Goal: Task Accomplishment & Management: Manage account settings

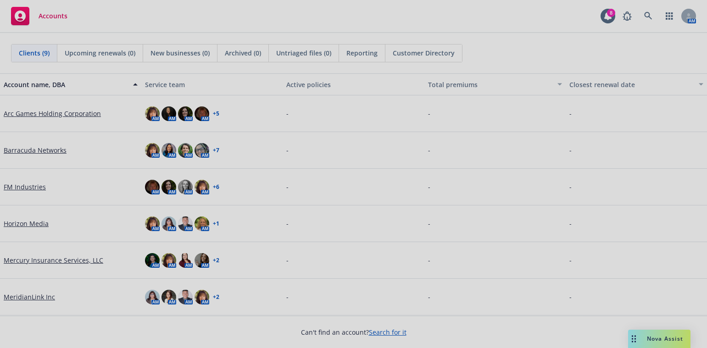
click at [119, 17] on div at bounding box center [353, 174] width 707 height 348
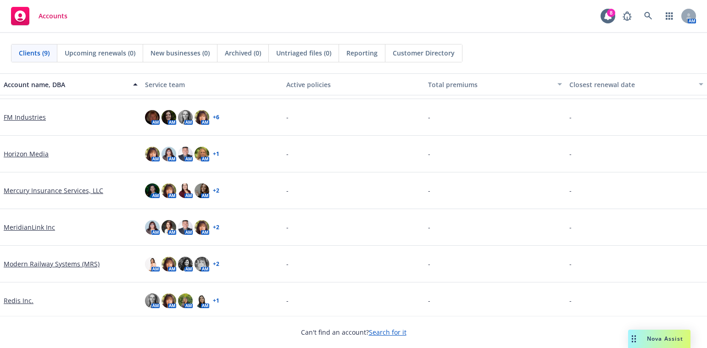
scroll to position [64, 0]
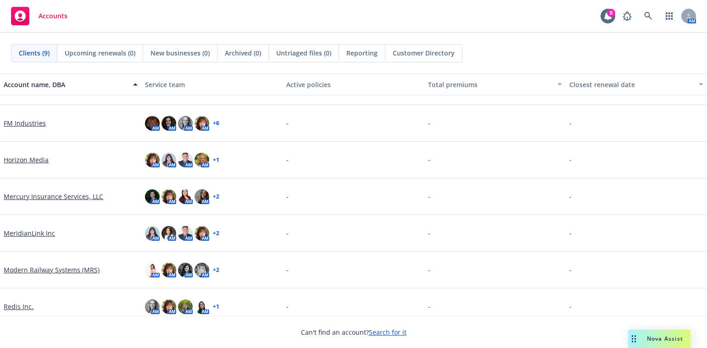
click at [30, 199] on link "Mercury Insurance Services, LLC" at bounding box center [54, 197] width 100 height 10
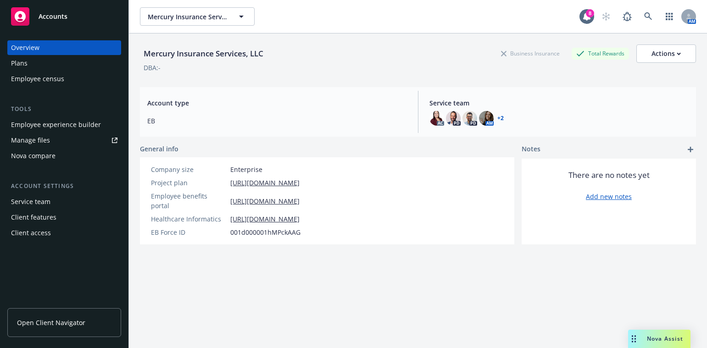
click at [36, 76] on div "Employee census" at bounding box center [37, 79] width 53 height 15
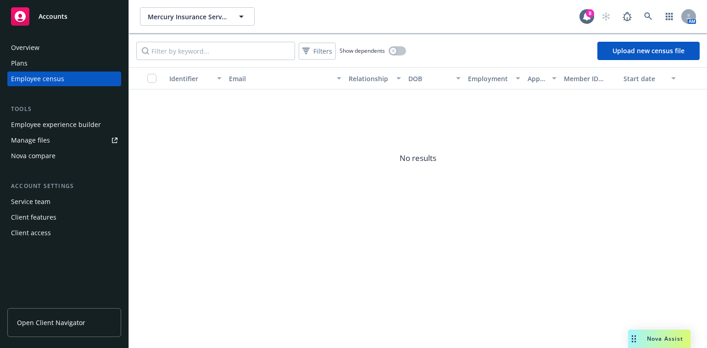
click at [24, 45] on div "Overview" at bounding box center [25, 47] width 28 height 15
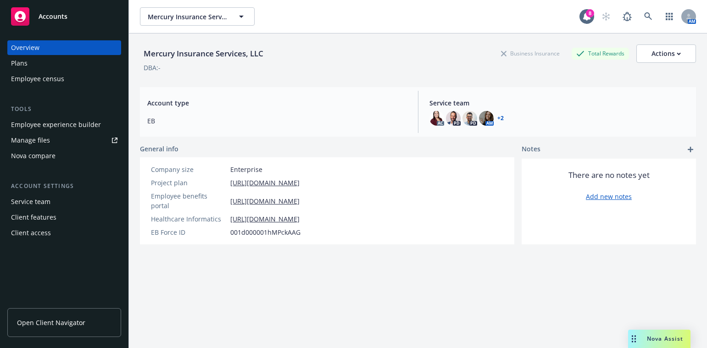
click at [36, 124] on div "Employee experience builder" at bounding box center [56, 125] width 90 height 15
click at [45, 325] on span "Open Client Navigator" at bounding box center [51, 323] width 68 height 10
click at [30, 326] on span "Open Client Navigator" at bounding box center [51, 323] width 68 height 10
click at [39, 205] on div "Service team" at bounding box center [30, 202] width 39 height 15
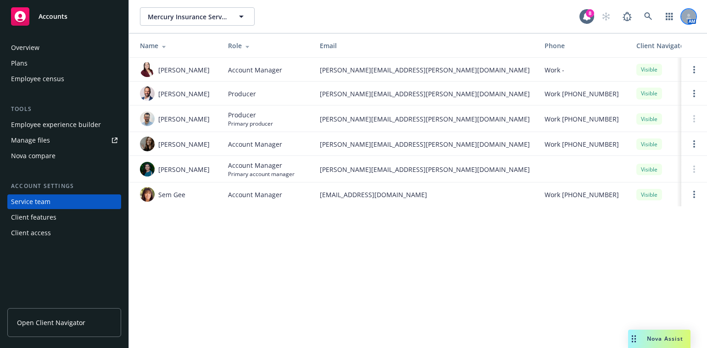
click at [689, 17] on icon at bounding box center [689, 17] width 6 height 6
click at [630, 42] on link "Log out" at bounding box center [651, 41] width 92 height 18
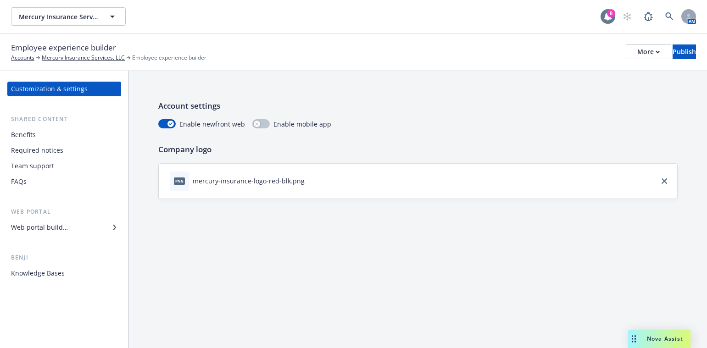
click at [611, 17] on div "8" at bounding box center [611, 13] width 8 height 8
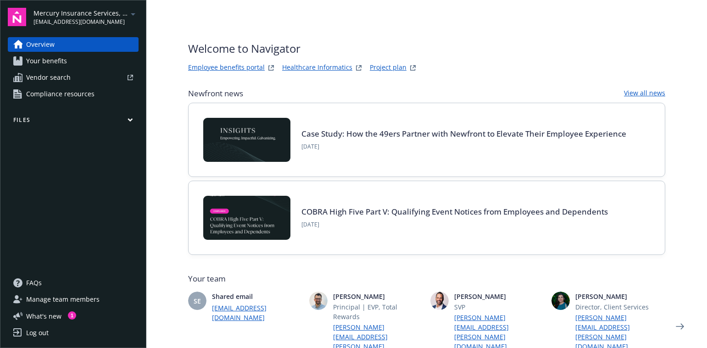
click at [129, 119] on icon "button" at bounding box center [130, 120] width 4 height 2
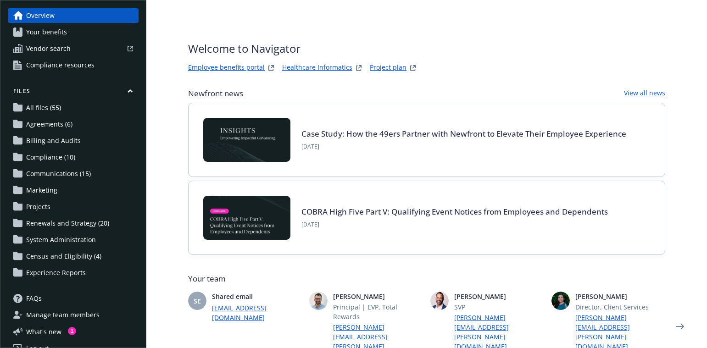
scroll to position [45, 0]
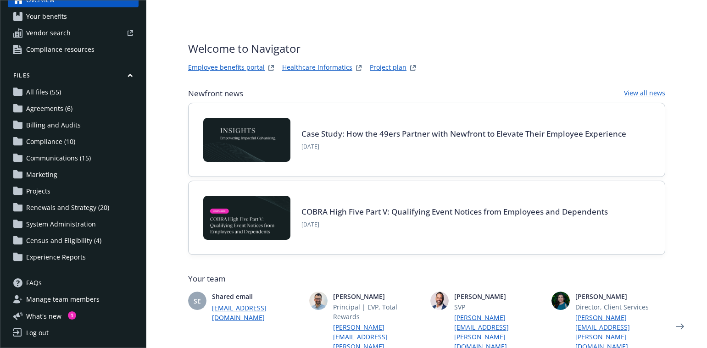
click at [52, 242] on span "Census and Eligibility (4)" at bounding box center [63, 241] width 75 height 15
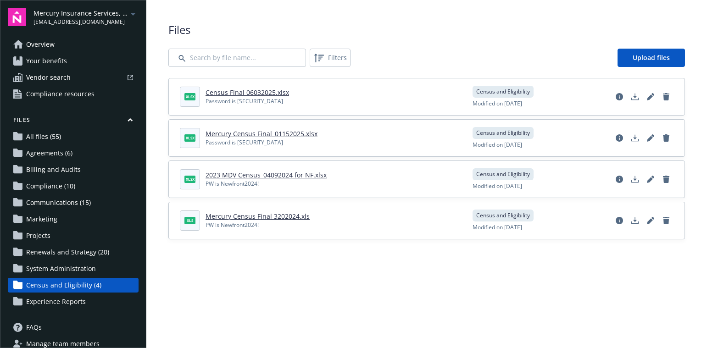
click at [80, 301] on span "Experience Reports" at bounding box center [56, 302] width 60 height 15
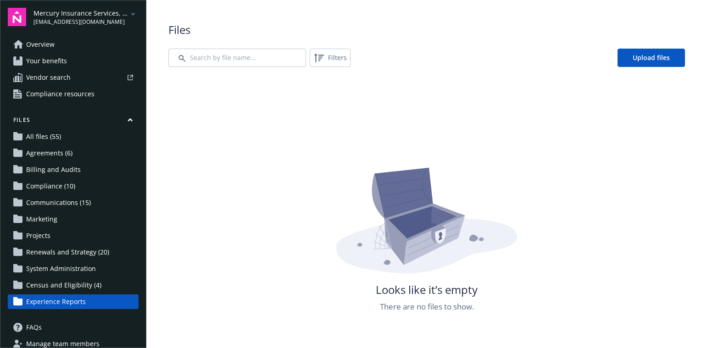
click at [36, 42] on span "Overview" at bounding box center [40, 44] width 28 height 15
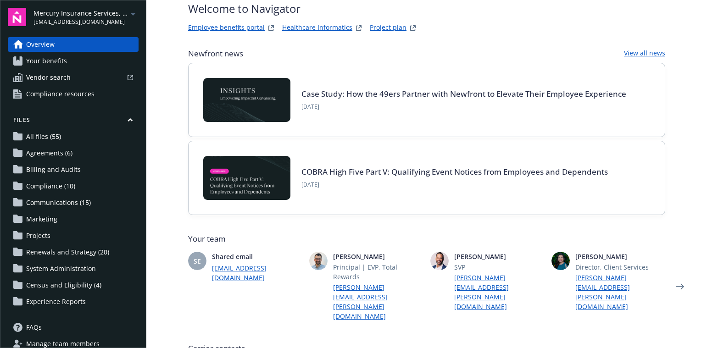
scroll to position [92, 0]
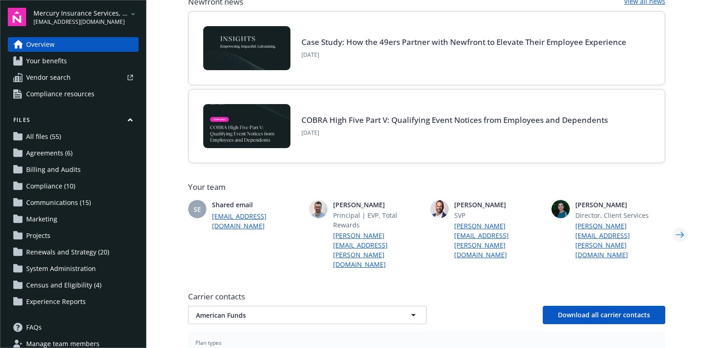
click at [681, 232] on icon "Next" at bounding box center [680, 235] width 8 height 6
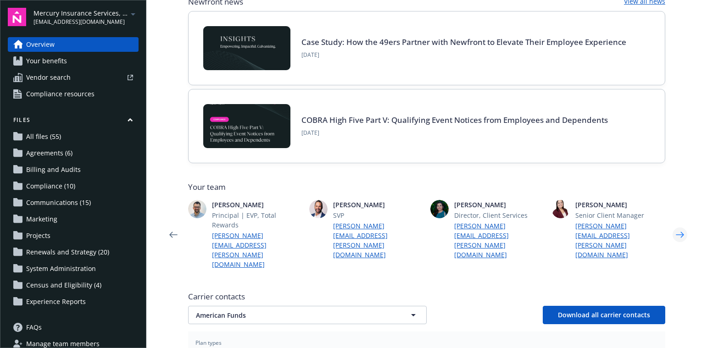
click at [680, 232] on icon "Next" at bounding box center [680, 235] width 8 height 6
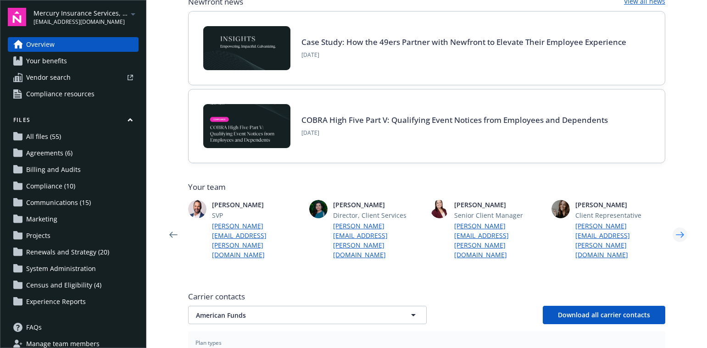
click at [680, 232] on icon "Next" at bounding box center [680, 235] width 8 height 6
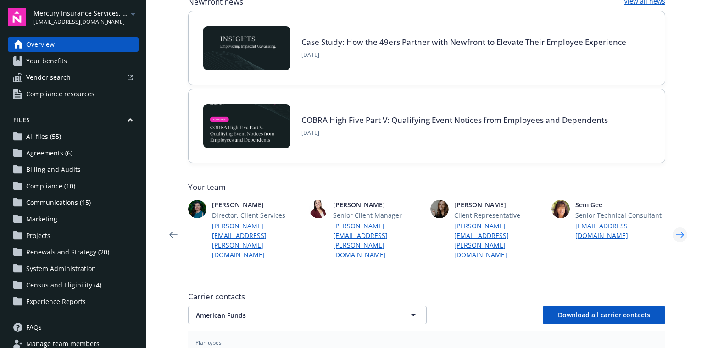
click at [680, 232] on icon "Next" at bounding box center [680, 235] width 8 height 6
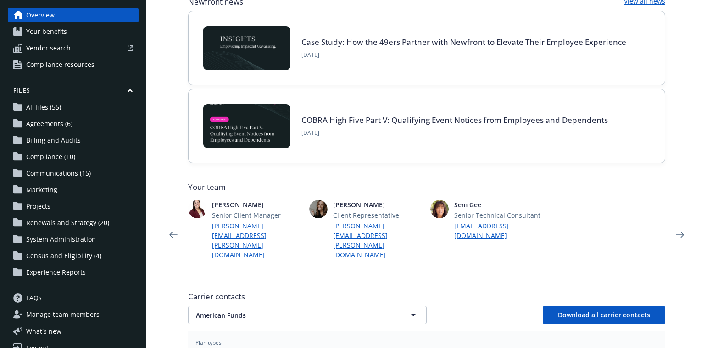
scroll to position [45, 0]
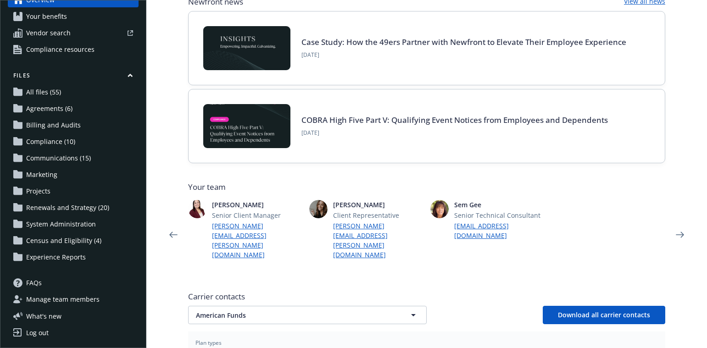
click at [28, 333] on div "Log out" at bounding box center [37, 333] width 22 height 15
